Goal: Task Accomplishment & Management: Manage account settings

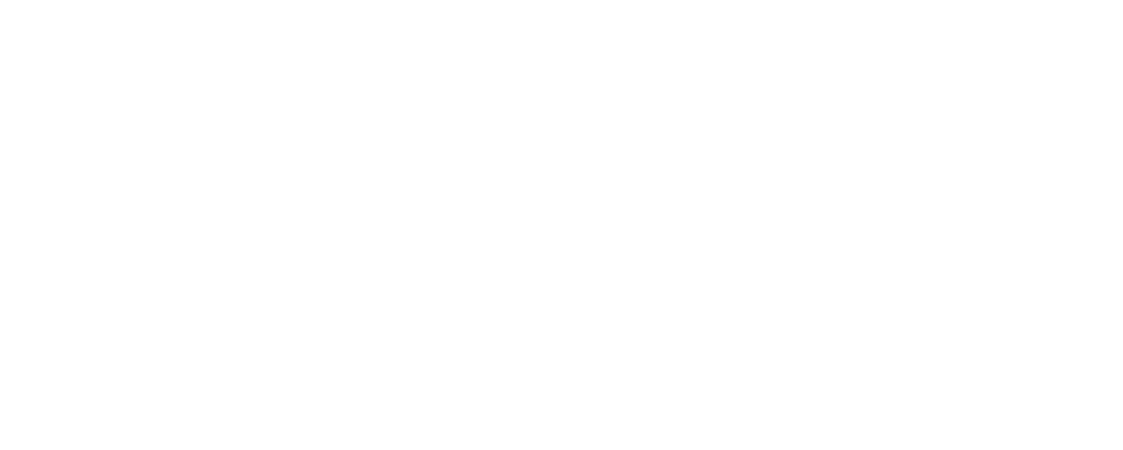
click at [0, 0] on input "text" at bounding box center [0, 0] width 0 height 0
click at [0, 0] on com-1password-button at bounding box center [0, 0] width 0 height 0
type input "[EMAIL_ADDRESS][PERSON_NAME][DOMAIN_NAME]"
click at [0, 0] on div "Sign in to your Marketing 360® account Invalid username or password. [PERSON_NA…" at bounding box center [0, 0] width 0 height 0
click at [0, 0] on link "Sign in with Google" at bounding box center [0, 0] width 0 height 0
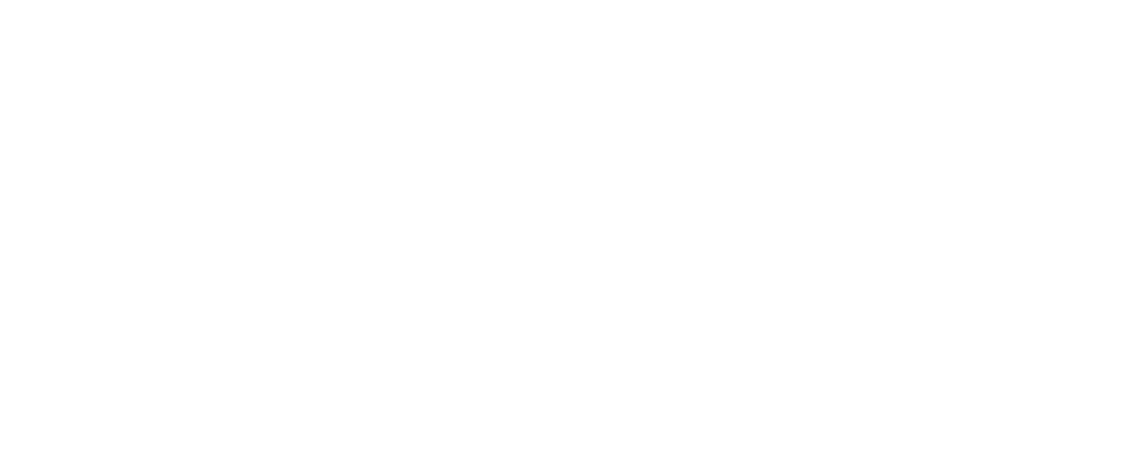
click at [0, 0] on div "Update password You need to change your password to activate your account. west…" at bounding box center [0, 0] width 0 height 0
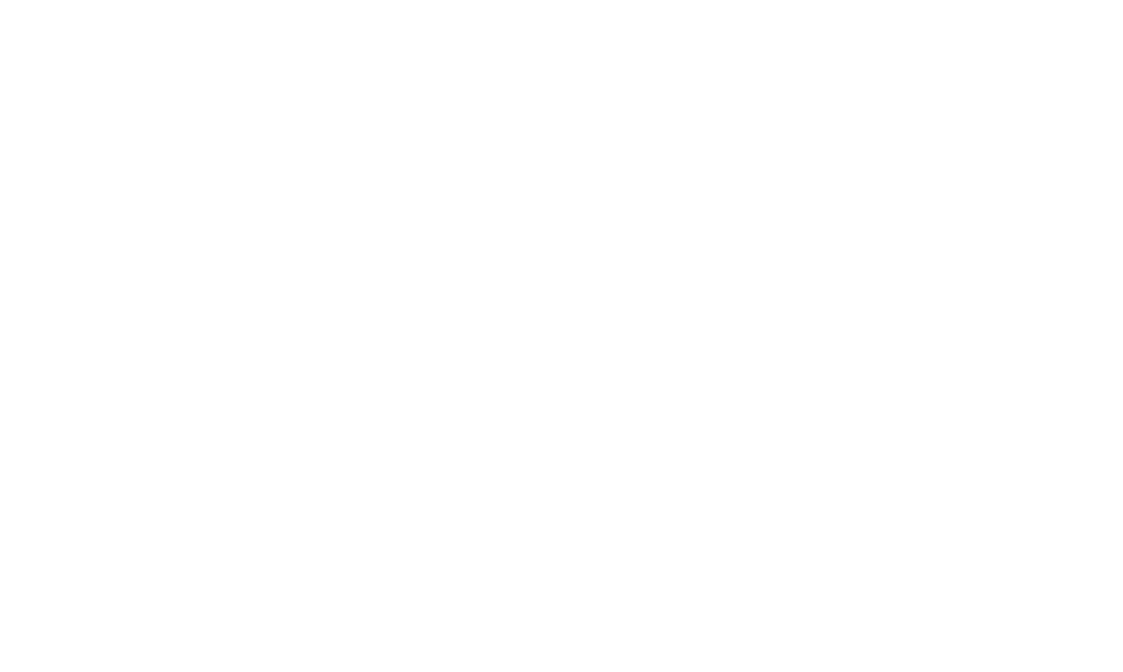
type input "[EMAIL_ADDRESS][DOMAIN_NAME]"
click at [0, 0] on div "Sign in to your Marketing 360® account [EMAIL_ADDRESS][DOMAIN_NAME] Forgot Pass…" at bounding box center [0, 0] width 0 height 0
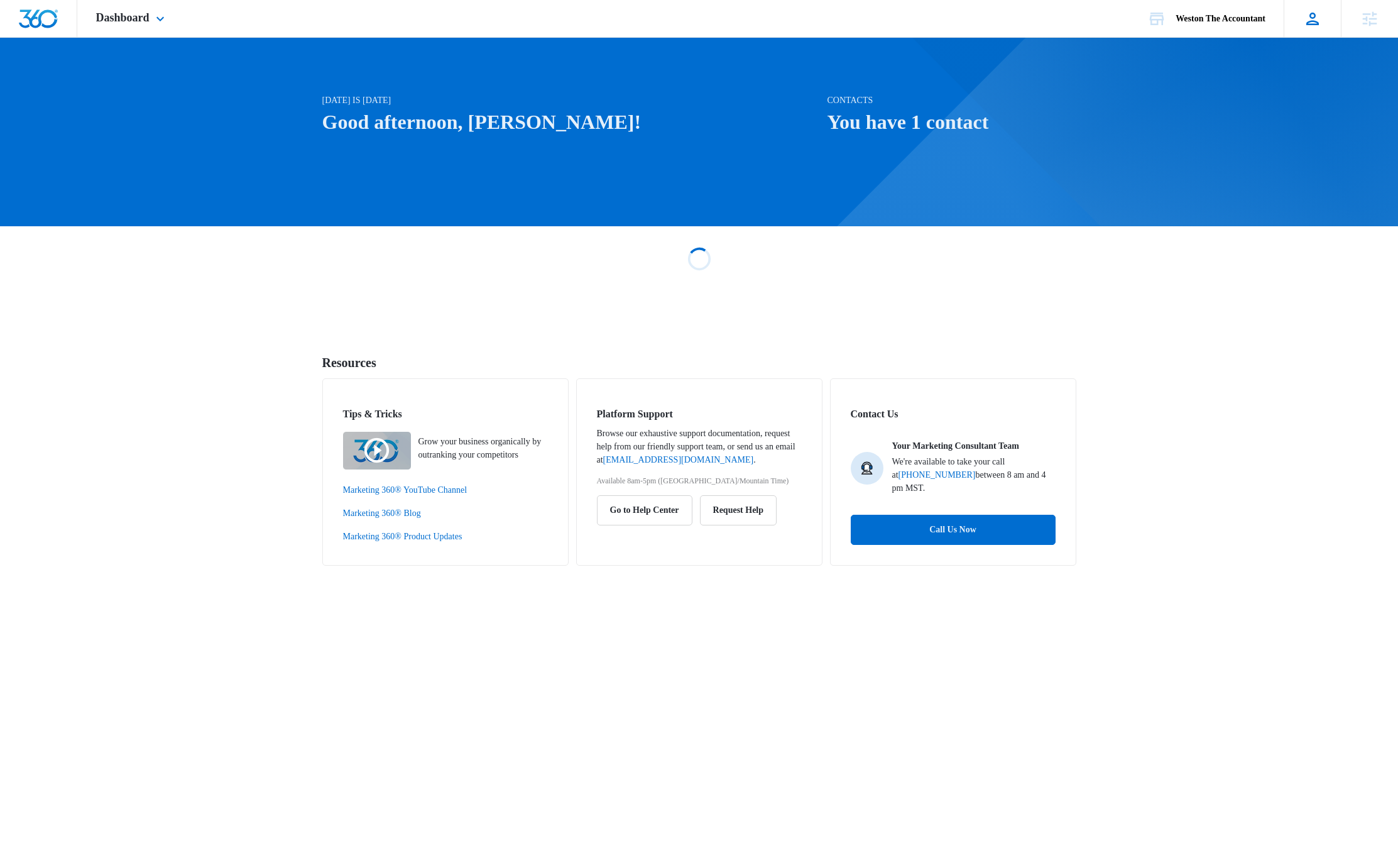
click at [1311, 16] on icon at bounding box center [1312, 18] width 19 height 19
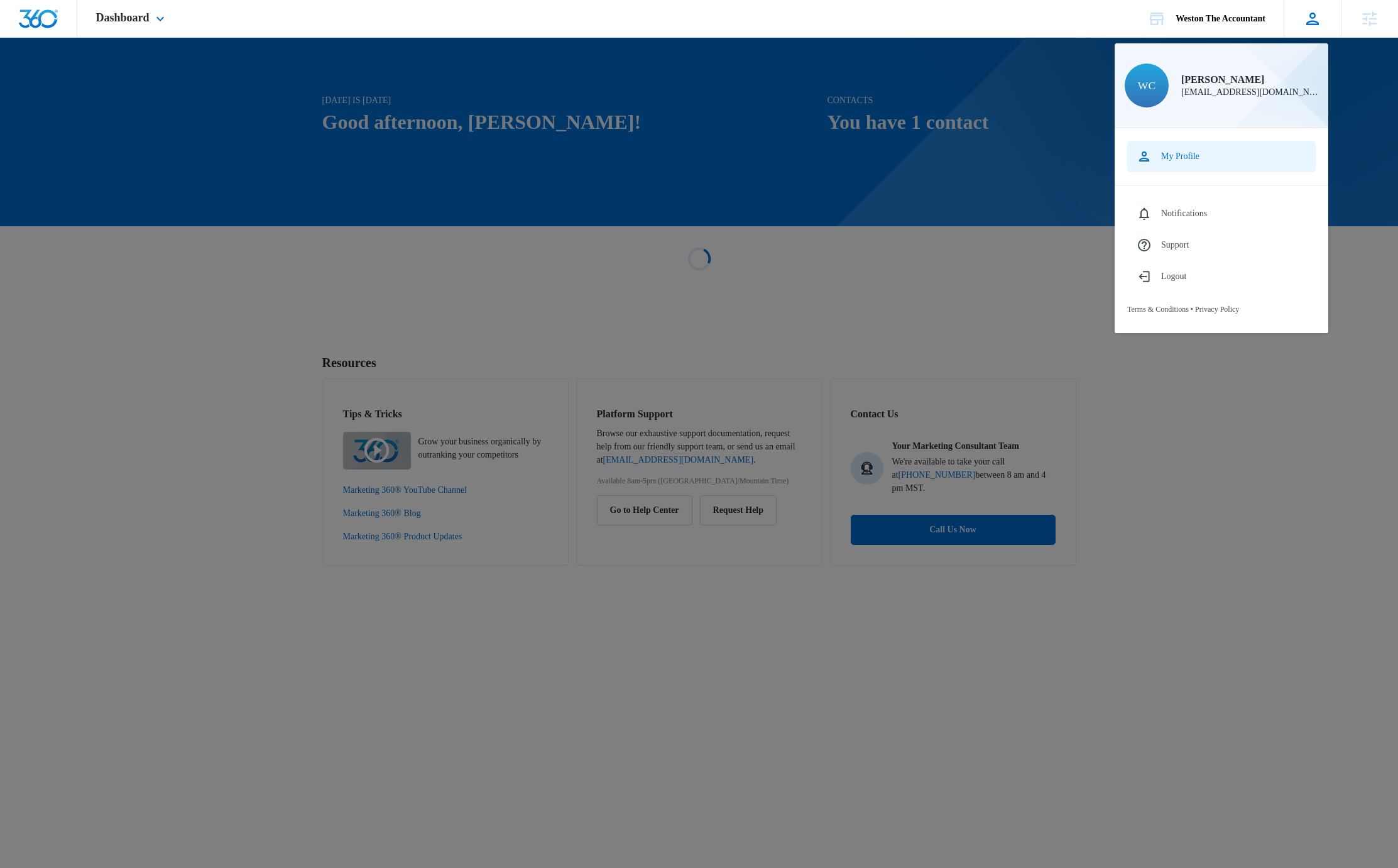
click at [1208, 158] on link "My Profile" at bounding box center [1221, 156] width 188 height 32
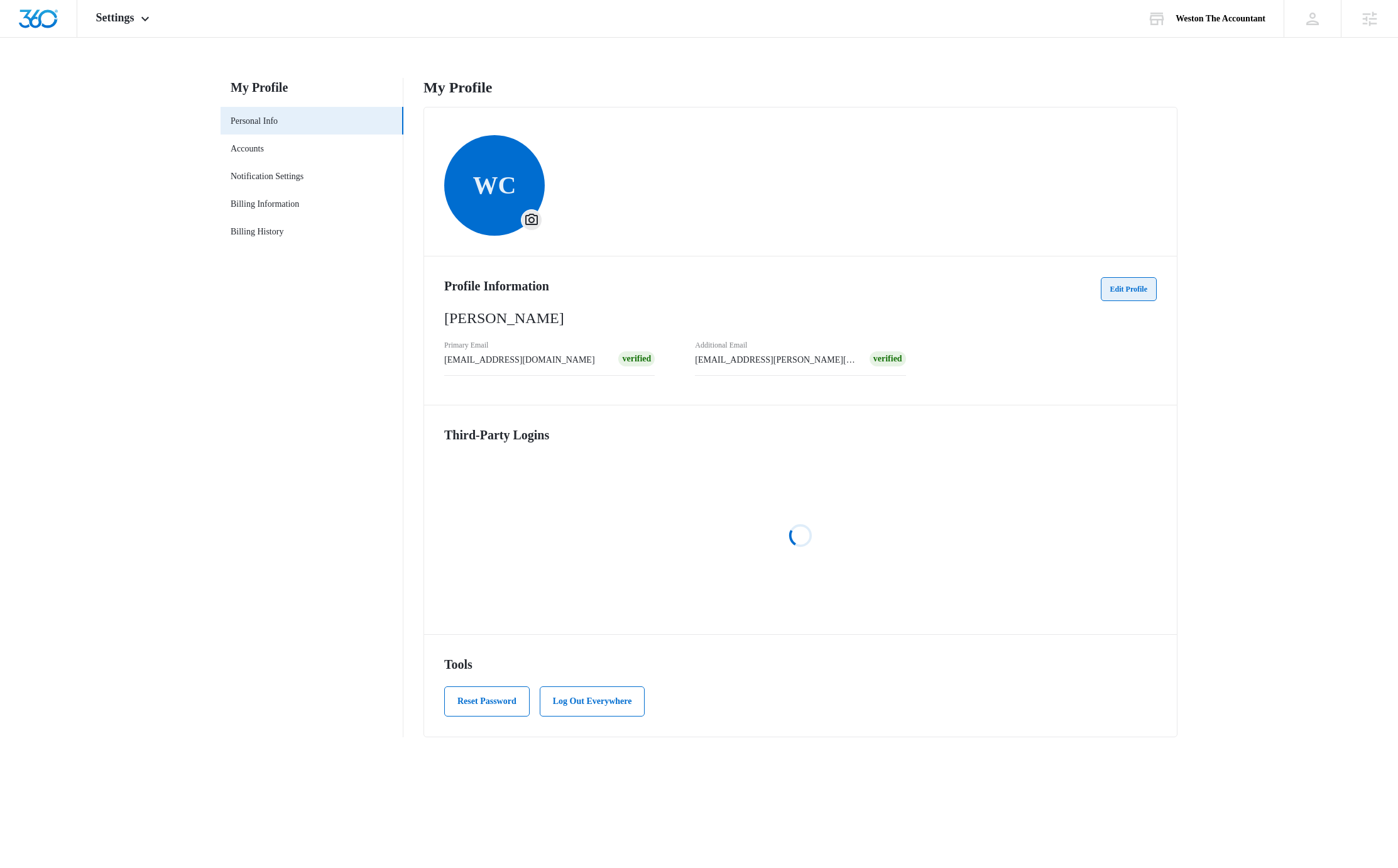
click at [1128, 284] on button "Edit Profile" at bounding box center [1129, 289] width 56 height 24
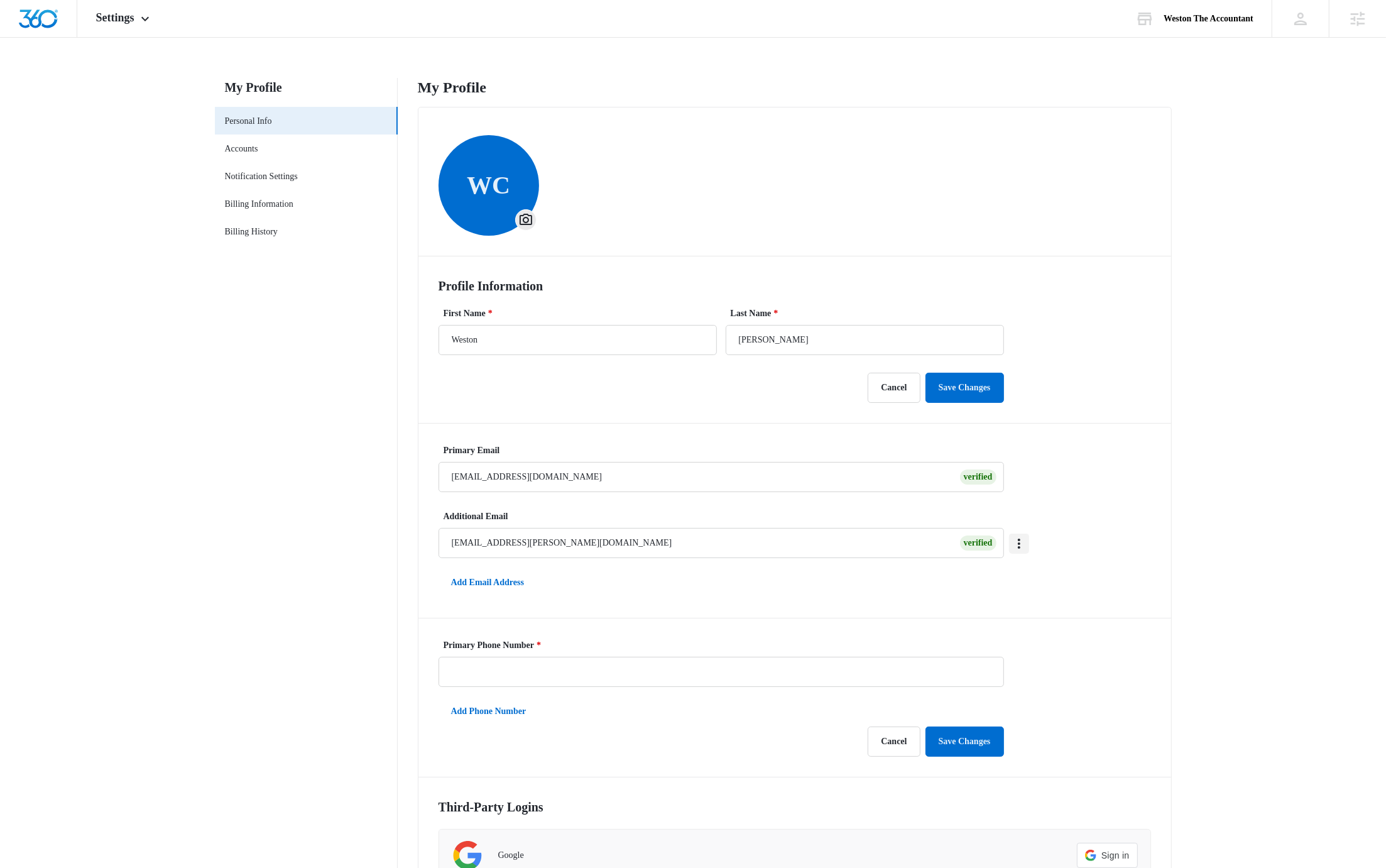
click at [1018, 547] on icon "Overflow Menu" at bounding box center [1019, 543] width 3 height 10
click at [993, 576] on div "Make Primary" at bounding box center [973, 577] width 50 height 9
click at [1018, 541] on icon "Overflow Menu" at bounding box center [1019, 542] width 15 height 15
click at [996, 573] on div "Make Primary" at bounding box center [973, 577] width 50 height 9
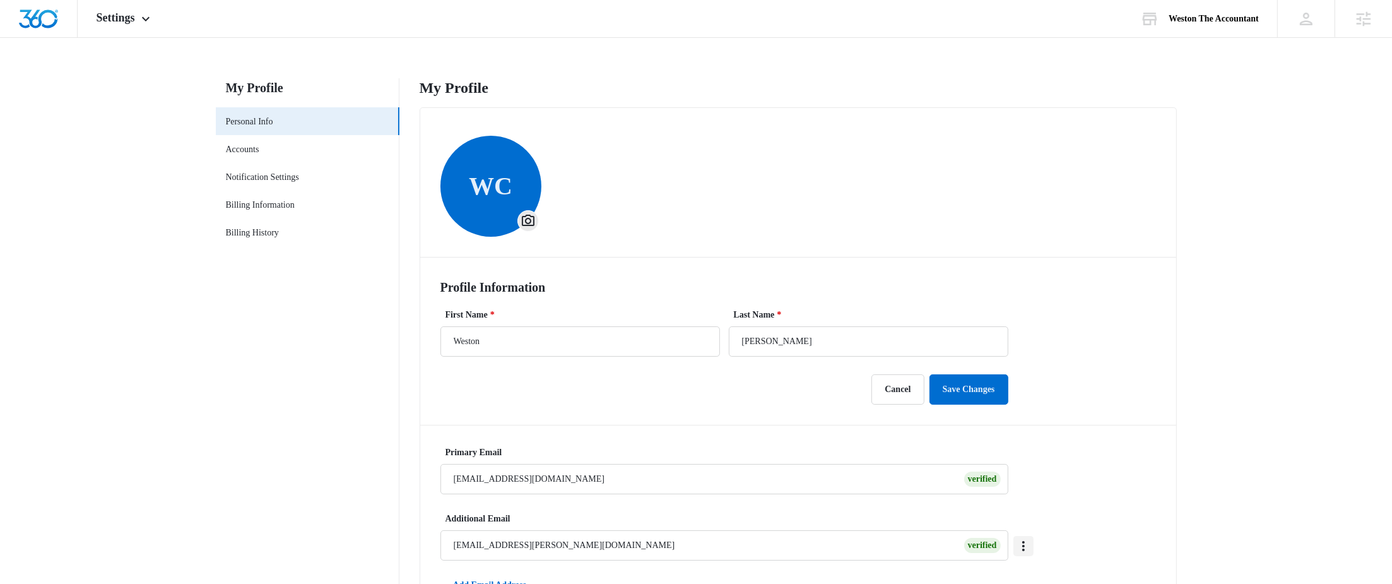
click at [1027, 546] on icon "Overflow Menu" at bounding box center [1023, 545] width 15 height 15
click at [1003, 493] on button "Make Primary" at bounding box center [985, 491] width 96 height 19
click at [1025, 547] on icon "Overflow Menu" at bounding box center [1023, 545] width 15 height 15
click at [1016, 493] on button "Make Primary" at bounding box center [985, 491] width 96 height 19
type input "[EMAIL_ADDRESS][PERSON_NAME][DOMAIN_NAME]"
